Goal: Task Accomplishment & Management: Use online tool/utility

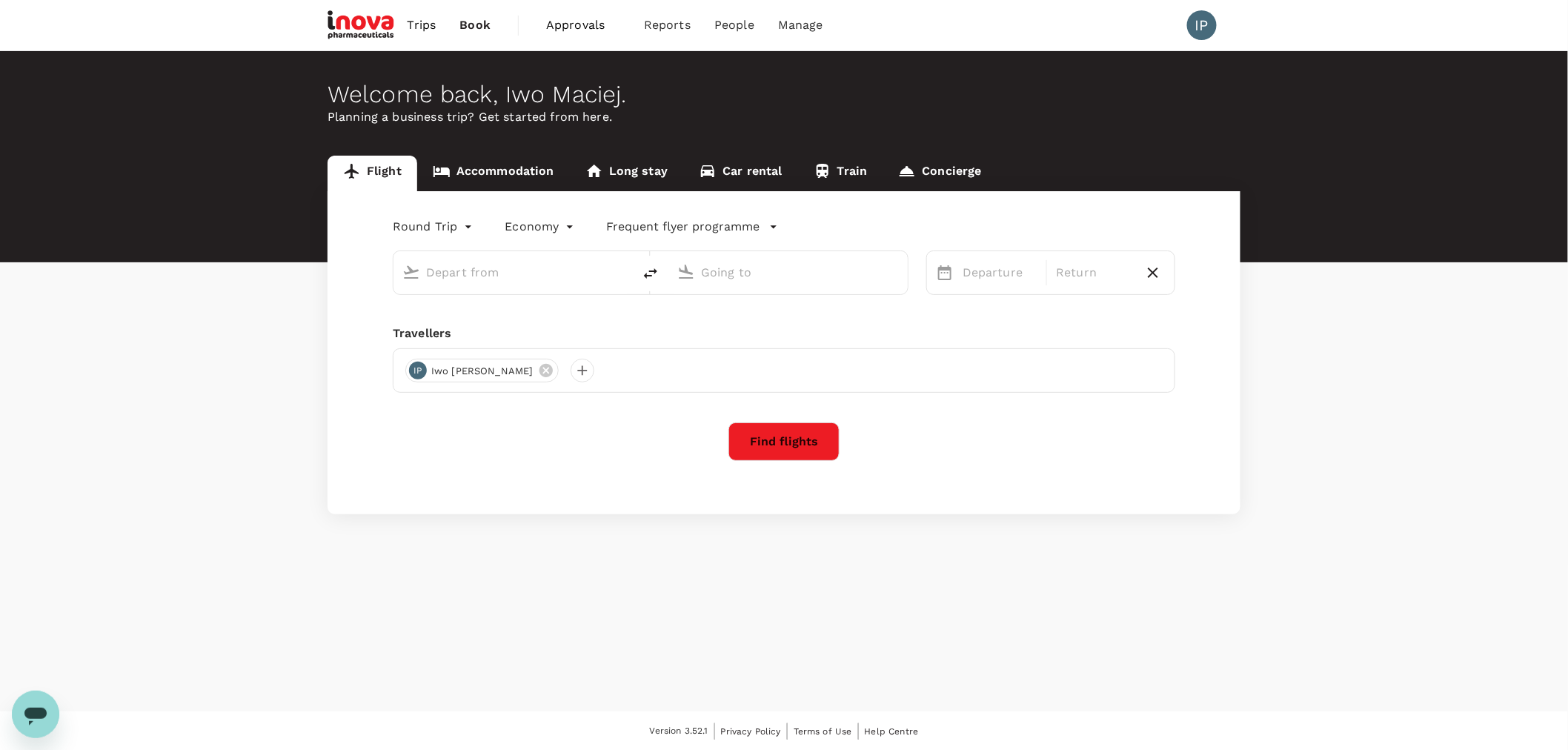
type input "Geneva Intl (GVA)"
type input "Munich (MUC)"
type input "Geneva Intl (GVA)"
type input "Munich (MUC)"
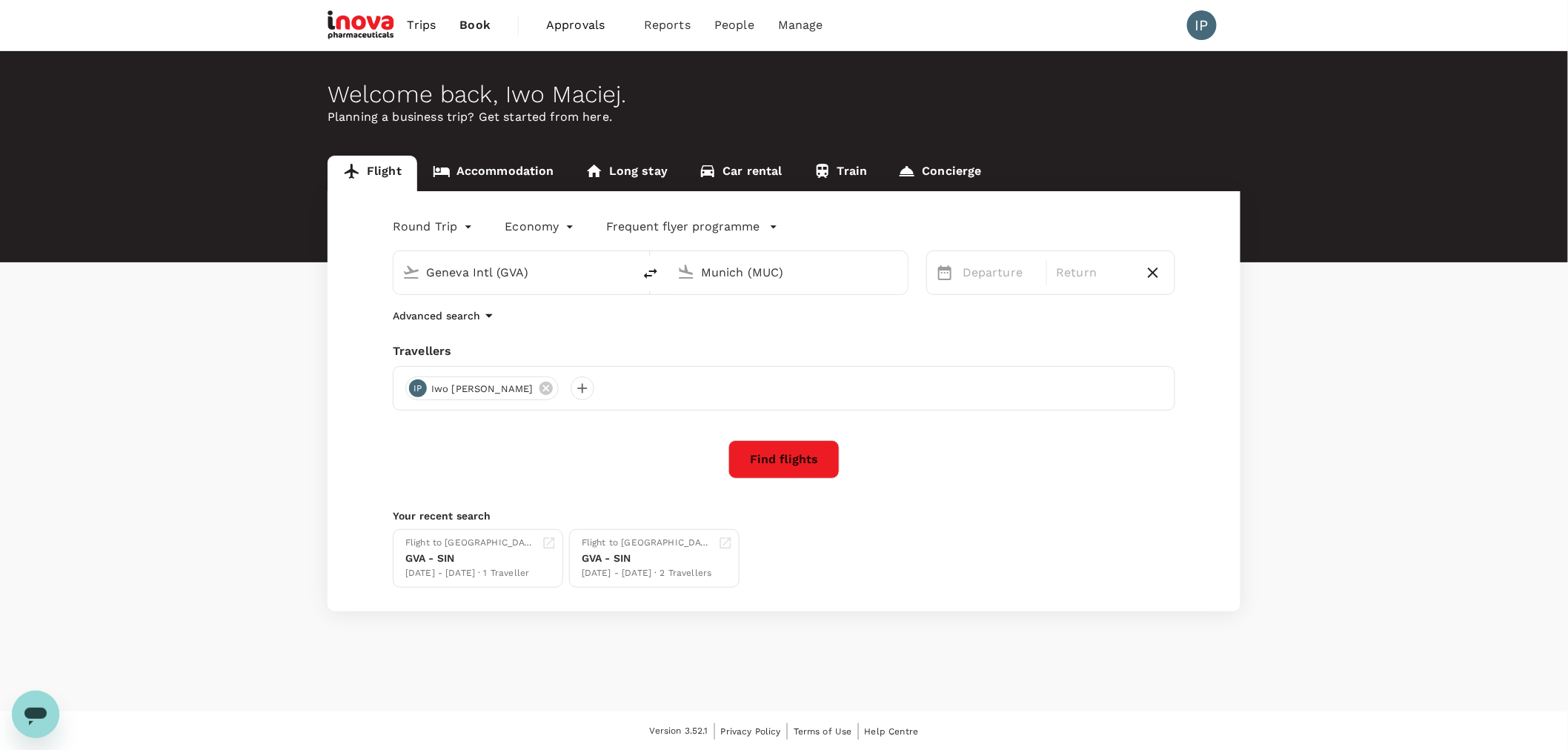
click at [419, 18] on span "Trips" at bounding box center [422, 25] width 29 height 17
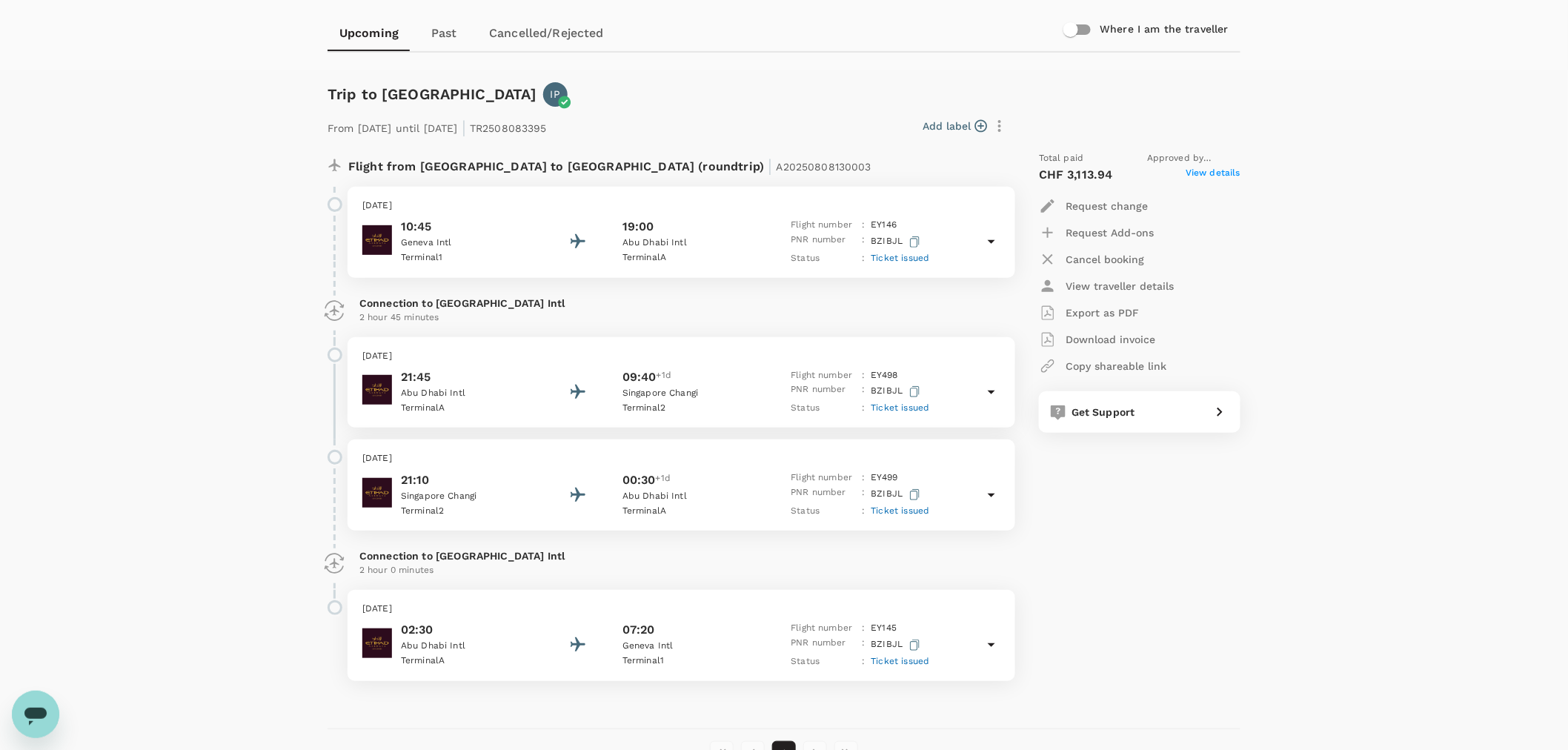
scroll to position [165, 0]
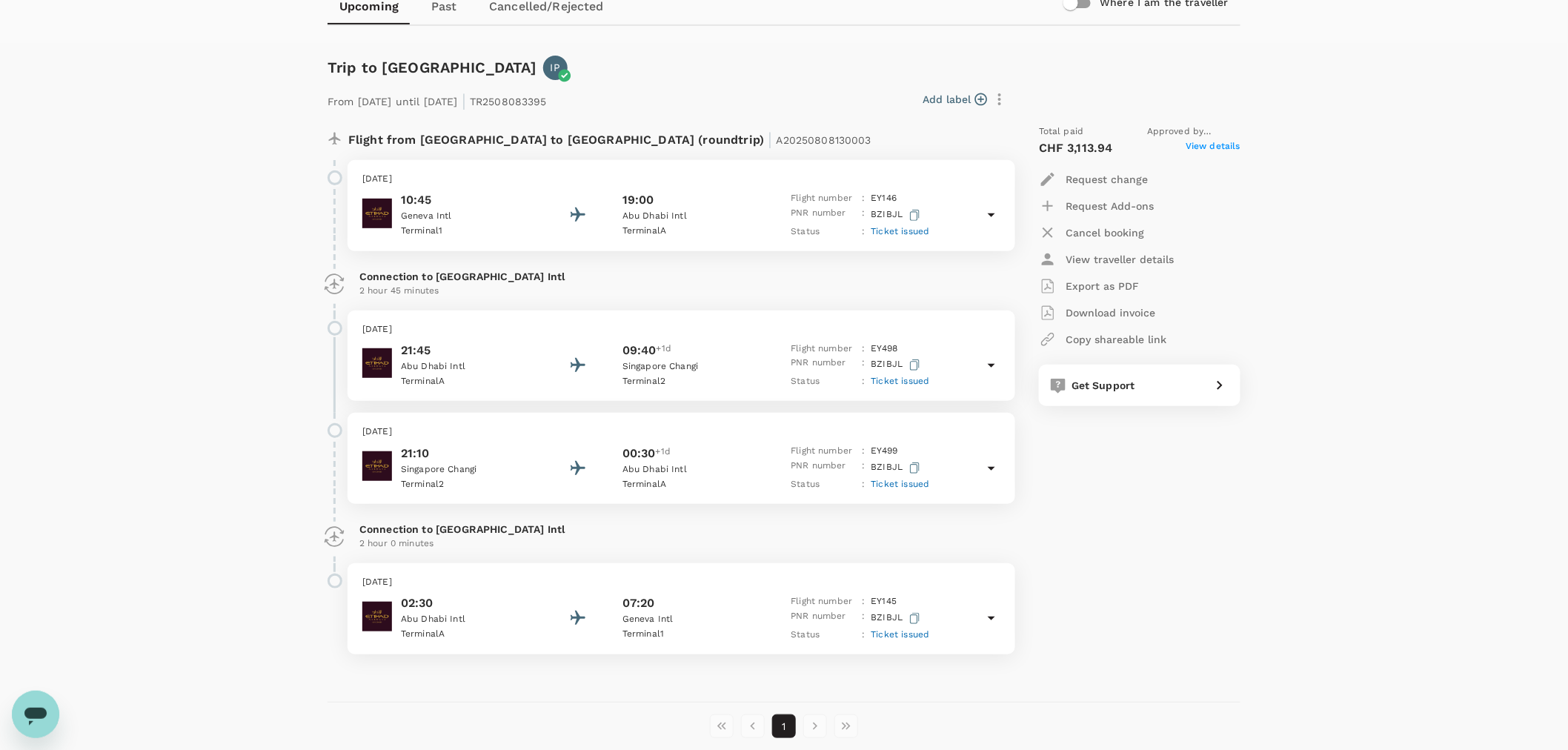
click at [1124, 282] on p "Export as PDF" at bounding box center [1102, 287] width 74 height 15
click at [1165, 572] on div "Total paid Approved by [PERSON_NAME] CHF 3,113.94 View details Request change R…" at bounding box center [1124, 390] width 231 height 554
